Goal: Information Seeking & Learning: Learn about a topic

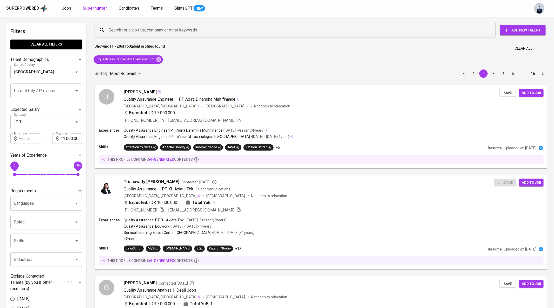
click at [65, 10] on span "Jobs" at bounding box center [66, 8] width 9 height 5
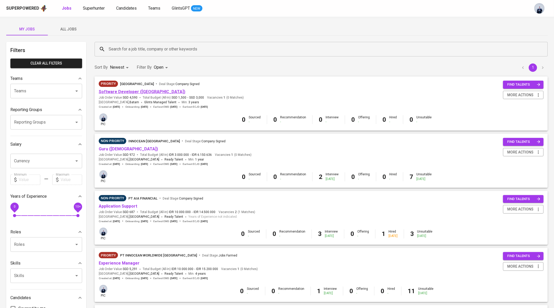
click at [134, 91] on link "Software Developer ([GEOGRAPHIC_DATA])" at bounding box center [142, 91] width 87 height 5
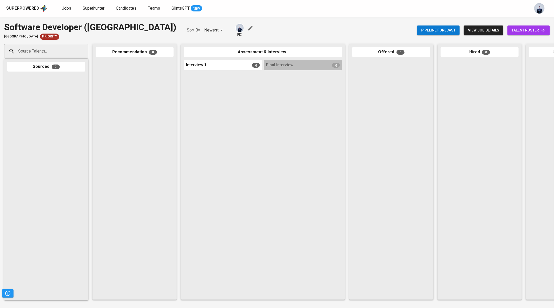
click at [66, 6] on span "Jobs" at bounding box center [66, 8] width 9 height 5
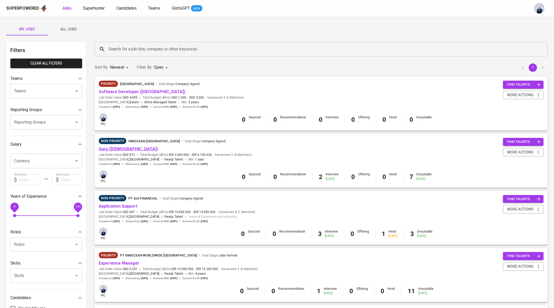
click at [106, 150] on link "Guru ([DEMOGRAPHIC_DATA])" at bounding box center [128, 148] width 59 height 5
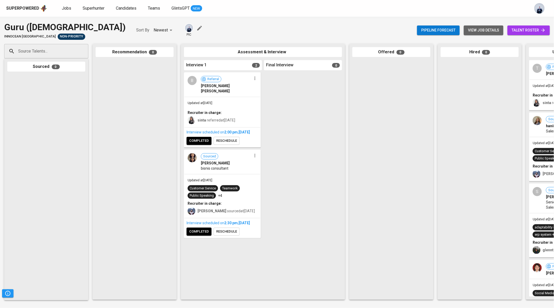
click at [482, 30] on span "view job details" at bounding box center [483, 30] width 31 height 6
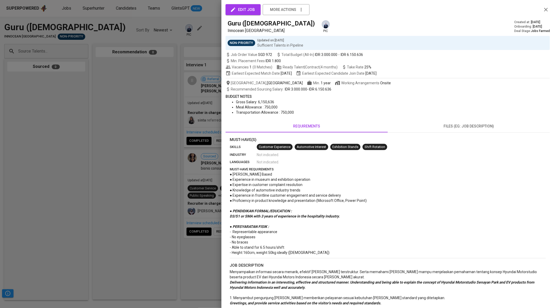
click at [464, 128] on span "files (eg: job description)" at bounding box center [469, 126] width 156 height 6
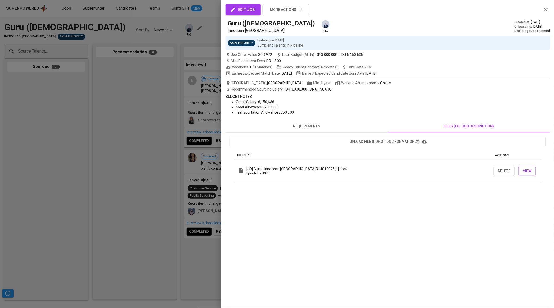
click at [531, 171] on span "View" at bounding box center [527, 171] width 9 height 6
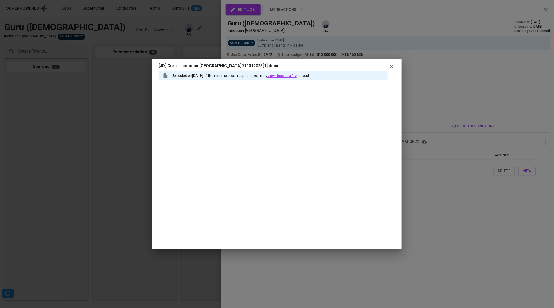
click at [297, 77] on link "download the file" at bounding box center [282, 76] width 29 height 4
click at [395, 63] on div "[JD] Guru - Innocean [GEOGRAPHIC_DATA]R14012025[1].docx Uploaded on [DATE] . If…" at bounding box center [277, 72] width 237 height 18
click at [392, 67] on icon "button" at bounding box center [392, 67] width 4 height 4
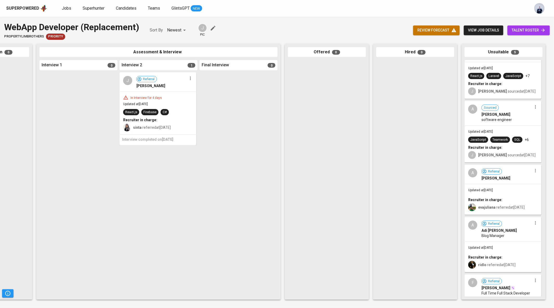
scroll to position [66, 0]
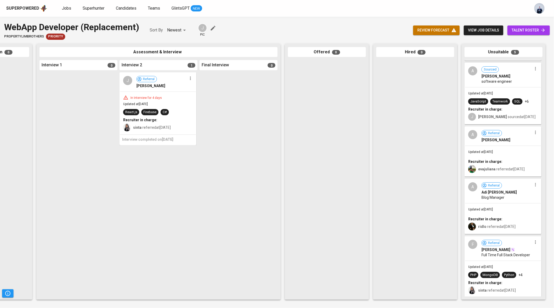
click at [529, 32] on span "talent roster" at bounding box center [529, 30] width 34 height 6
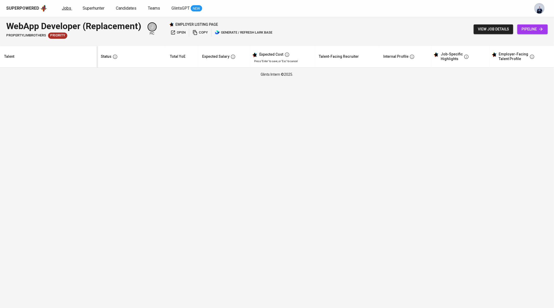
click at [64, 10] on span "Jobs" at bounding box center [66, 8] width 9 height 5
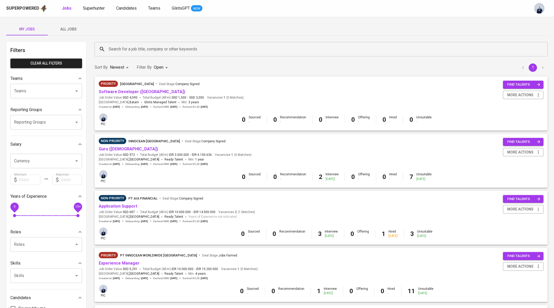
click at [69, 27] on span "All Jobs" at bounding box center [68, 29] width 35 height 6
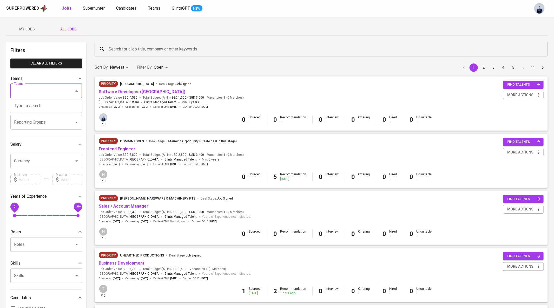
click at [45, 91] on input "Teams" at bounding box center [39, 91] width 53 height 10
click at [39, 107] on li "Pod Bandi" at bounding box center [46, 105] width 72 height 9
type input "ban"
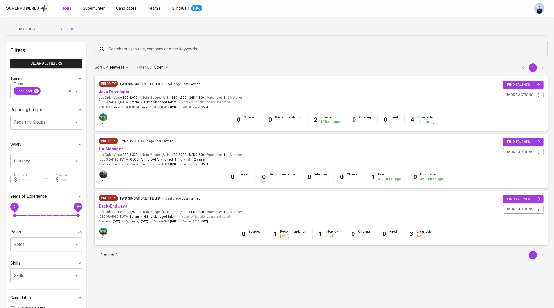
click at [37, 91] on icon at bounding box center [36, 90] width 5 height 5
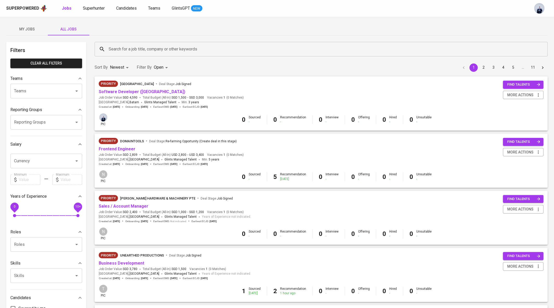
click at [124, 51] on input "Search for a job title, company or other keywords" at bounding box center [322, 49] width 431 height 10
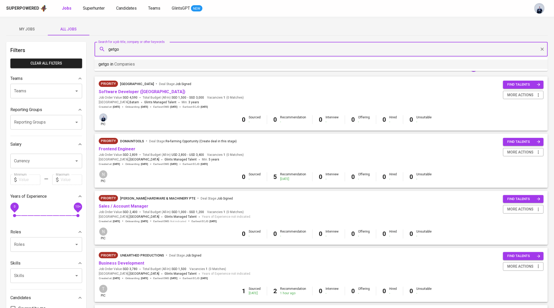
click at [123, 61] on li "getgo in Companies" at bounding box center [321, 64] width 454 height 9
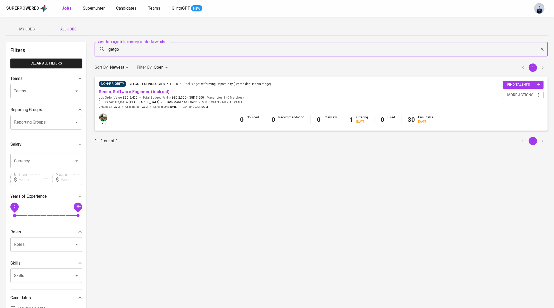
click at [157, 43] on div "getgo Search for a job title, company or other keywords" at bounding box center [321, 49] width 453 height 15
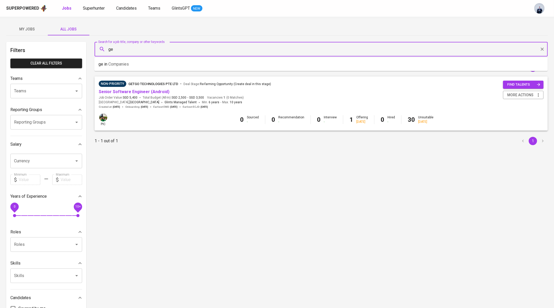
type input "g"
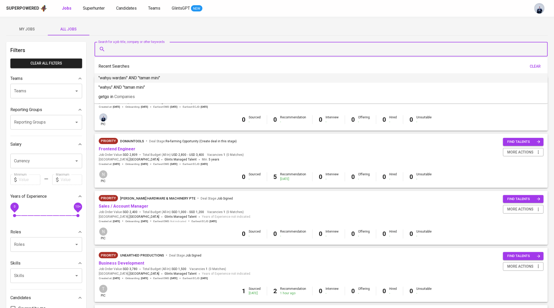
click at [199, 35] on div "My Jobs All Jobs" at bounding box center [277, 29] width 542 height 12
